Goal: Check status: Check status

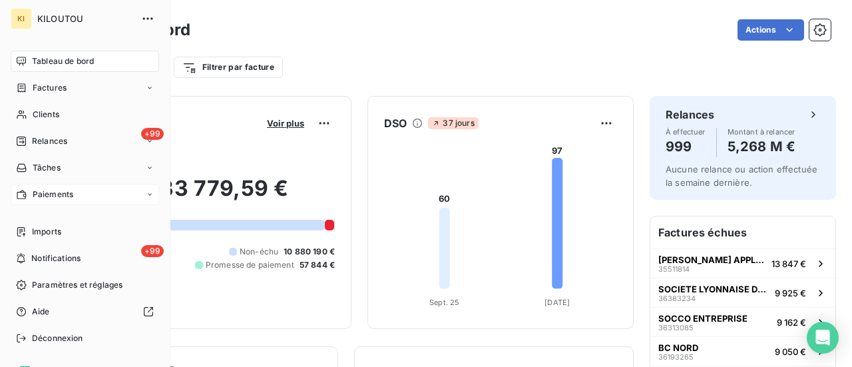
click at [49, 196] on span "Paiements" at bounding box center [53, 194] width 41 height 12
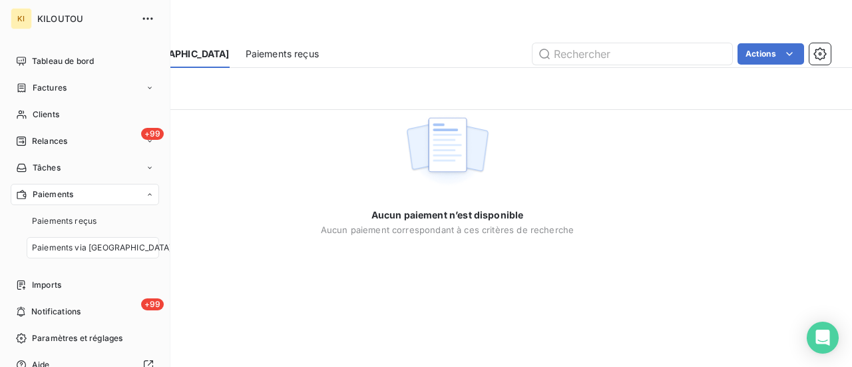
click at [96, 253] on span "Paiements via [GEOGRAPHIC_DATA]" at bounding box center [102, 248] width 141 height 12
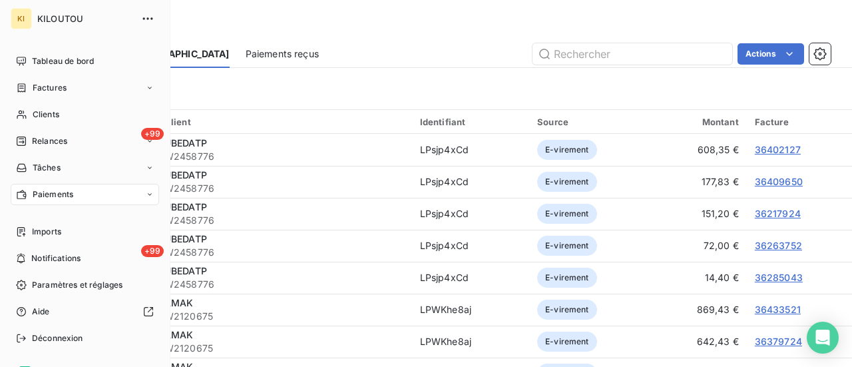
click at [82, 192] on div "Paiements" at bounding box center [85, 194] width 149 height 21
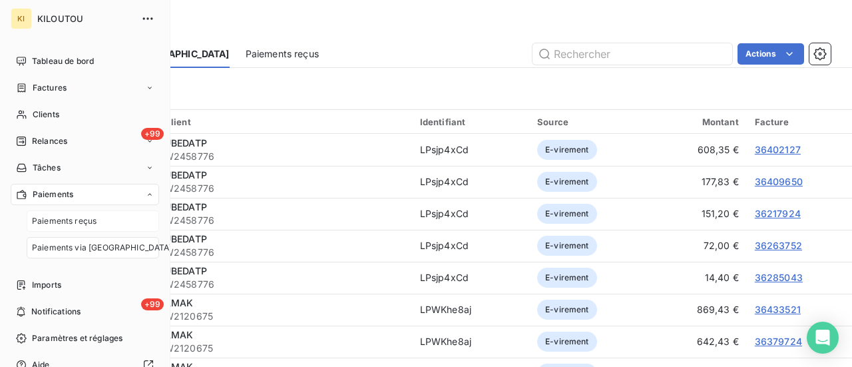
click at [80, 224] on span "Paiements reçus" at bounding box center [64, 221] width 65 height 12
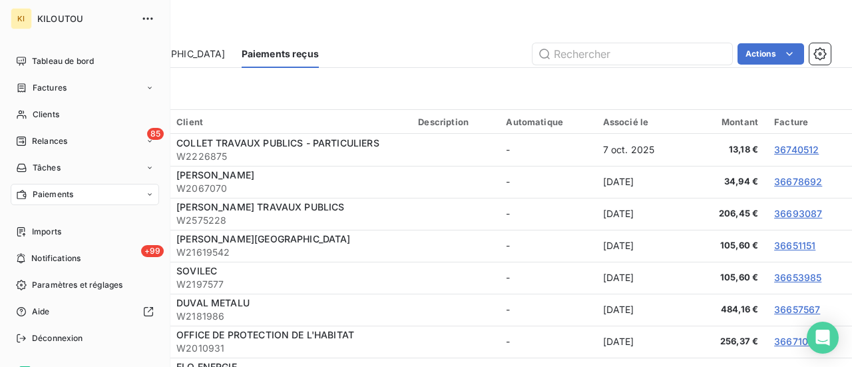
click at [80, 195] on div "Paiements" at bounding box center [85, 194] width 149 height 21
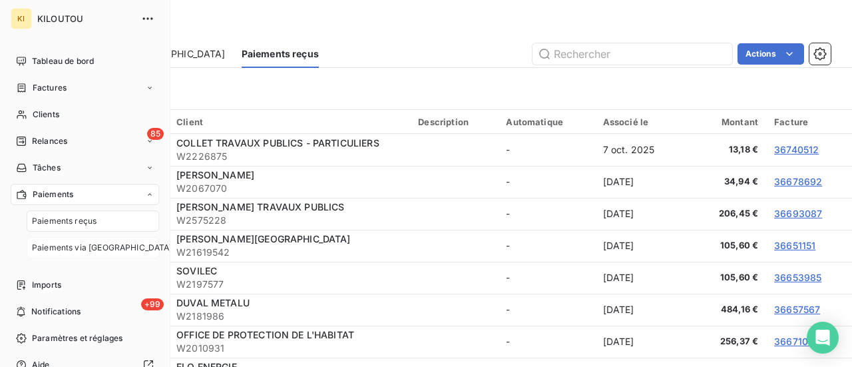
click at [79, 237] on div "Paiements via [GEOGRAPHIC_DATA]" at bounding box center [93, 247] width 133 height 21
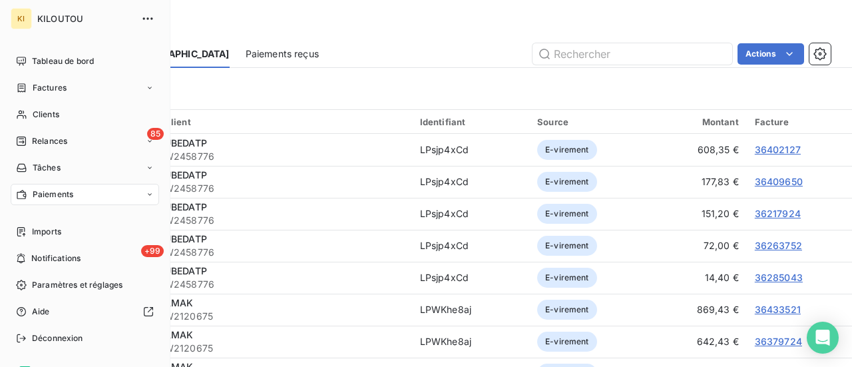
click at [47, 196] on span "Paiements" at bounding box center [53, 194] width 41 height 12
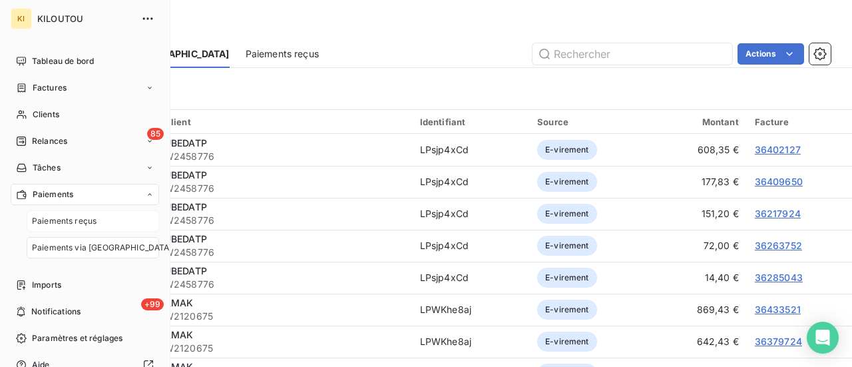
click at [63, 230] on div "Paiements reçus" at bounding box center [93, 220] width 133 height 21
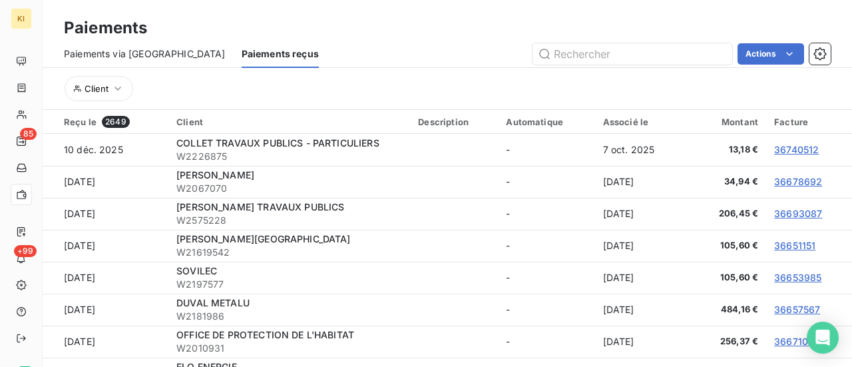
click at [625, 121] on div "Associé le" at bounding box center [640, 122] width 74 height 11
click at [653, 120] on div "Associé le" at bounding box center [640, 122] width 74 height 11
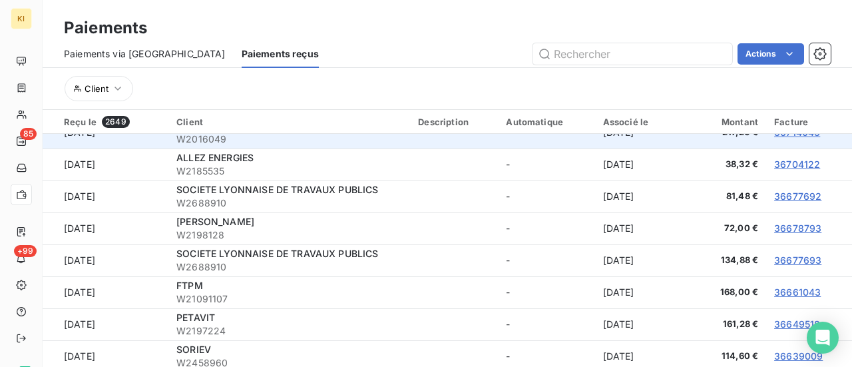
scroll to position [2131, 0]
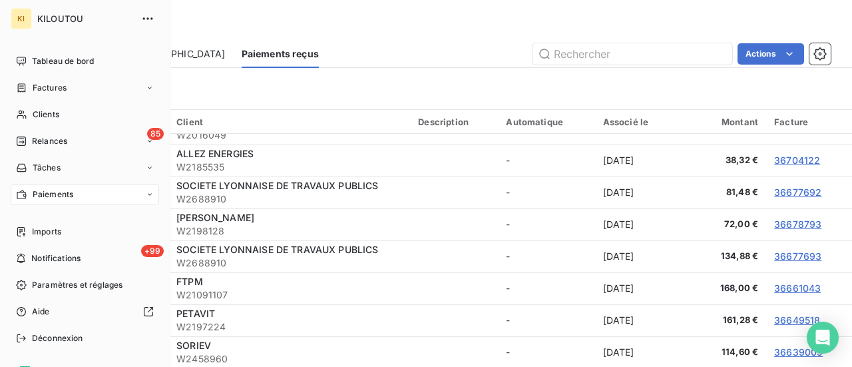
click at [87, 191] on div "Paiements" at bounding box center [85, 194] width 149 height 21
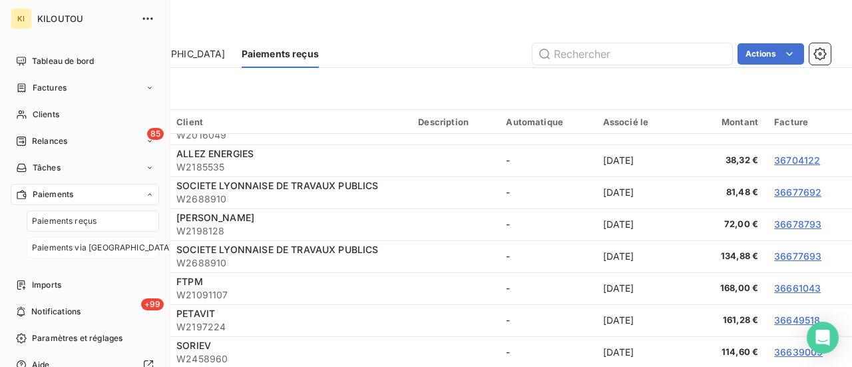
click at [83, 252] on span "Paiements via [GEOGRAPHIC_DATA]" at bounding box center [102, 248] width 141 height 12
